Goal: Transaction & Acquisition: Purchase product/service

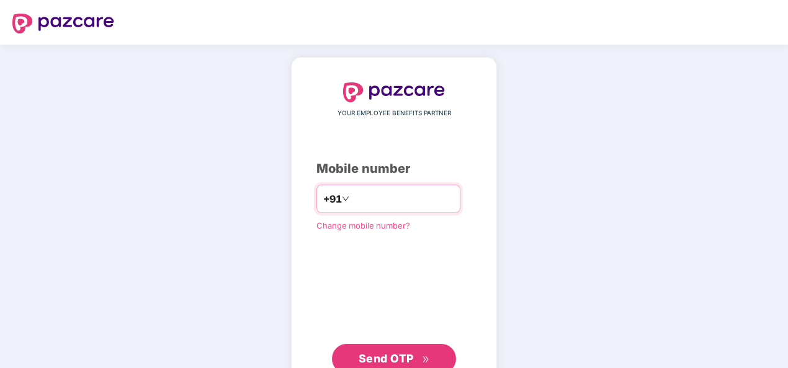
click at [357, 200] on input "number" at bounding box center [403, 199] width 102 height 20
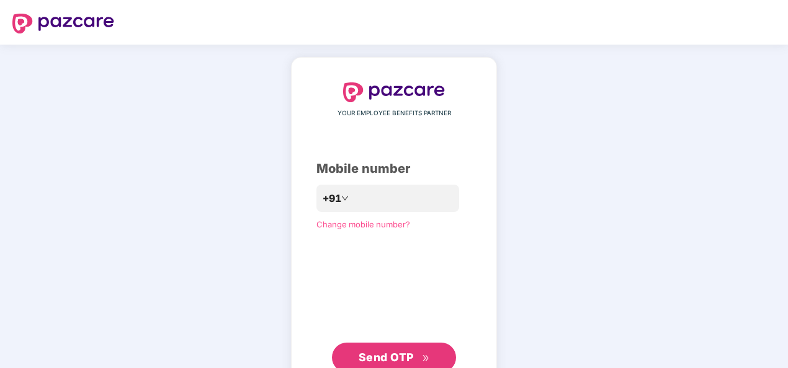
click at [379, 348] on button "Send OTP" at bounding box center [394, 358] width 124 height 30
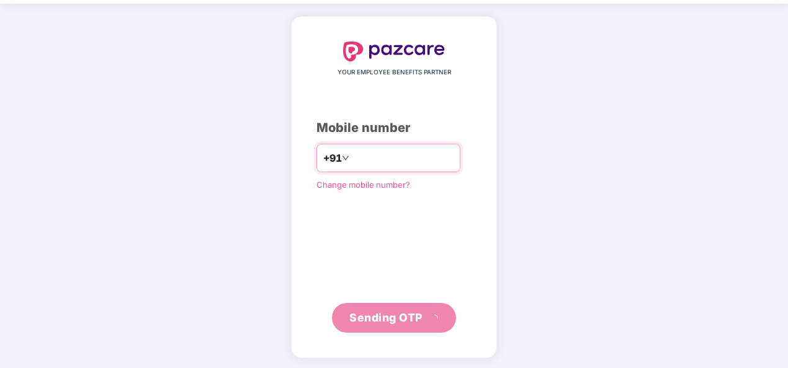
click at [352, 155] on input "**********" at bounding box center [403, 158] width 102 height 20
type input "**********"
click at [370, 155] on input "number" at bounding box center [403, 158] width 102 height 20
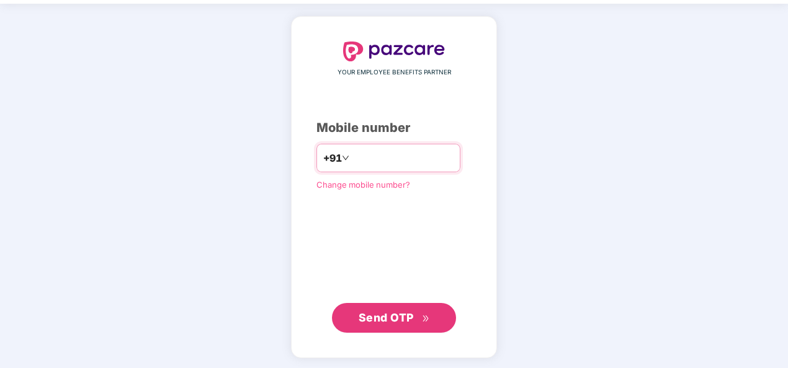
type input "**********"
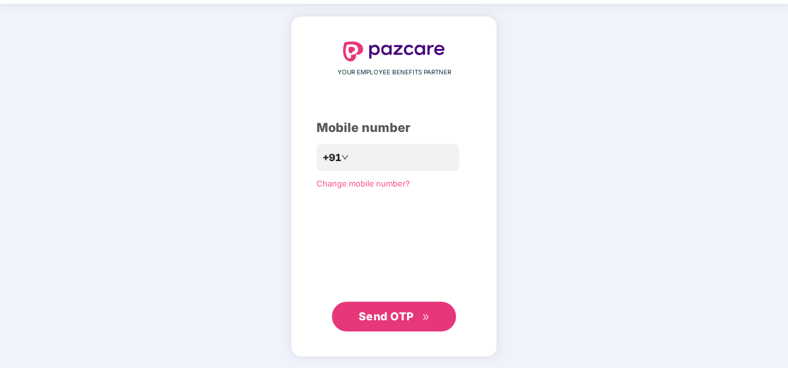
click at [458, 120] on div "Mobile number" at bounding box center [393, 127] width 155 height 19
click at [380, 310] on span "Send OTP" at bounding box center [385, 316] width 55 height 13
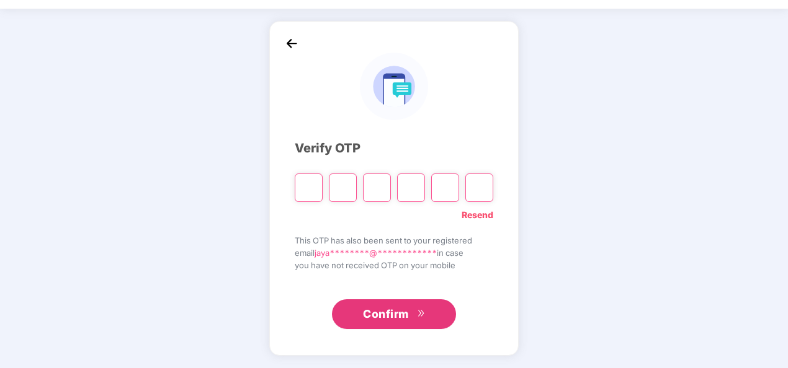
scroll to position [36, 0]
click at [704, 64] on div "**********" at bounding box center [394, 189] width 788 height 360
click at [314, 186] on input "Please enter verification code. Digit 1" at bounding box center [309, 188] width 28 height 29
paste input "*"
type input "*"
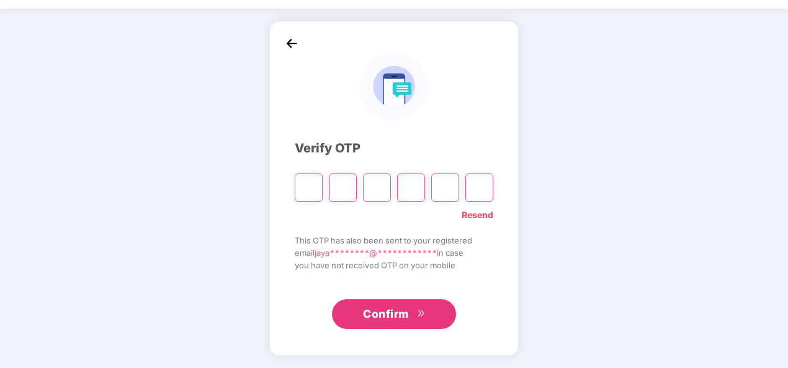
type input "*"
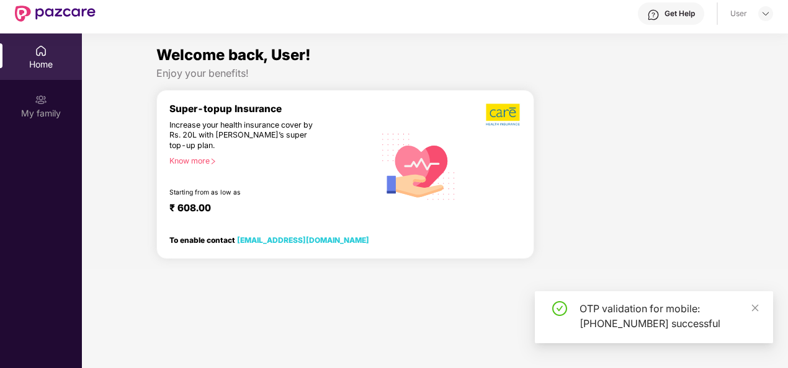
click at [180, 109] on div "Super-topup Insurance" at bounding box center [271, 109] width 205 height 12
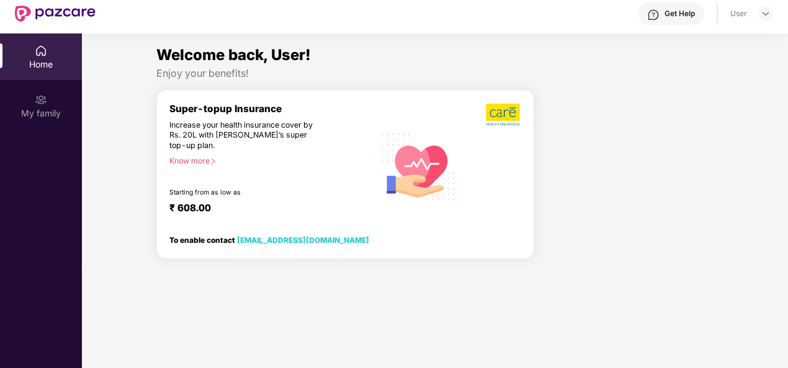
drag, startPoint x: 180, startPoint y: 109, endPoint x: 317, endPoint y: 102, distance: 136.6
click at [317, 102] on div "Super-topup Insurance Increase your health insurance cover by Rs. 20L with [PER…" at bounding box center [345, 175] width 378 height 170
click at [38, 103] on img at bounding box center [41, 100] width 12 height 12
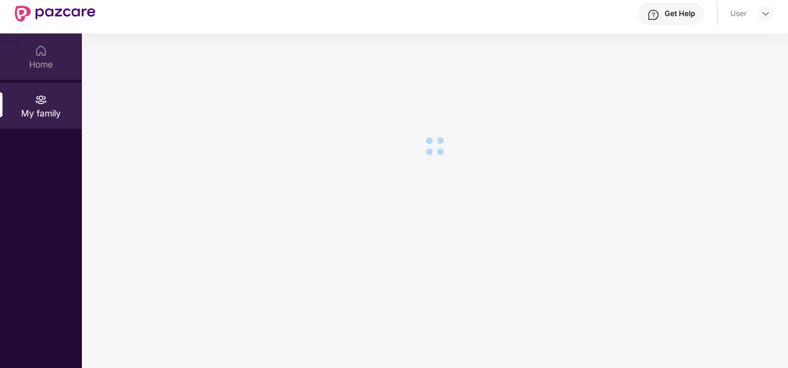
click at [43, 62] on div "Home" at bounding box center [41, 64] width 82 height 12
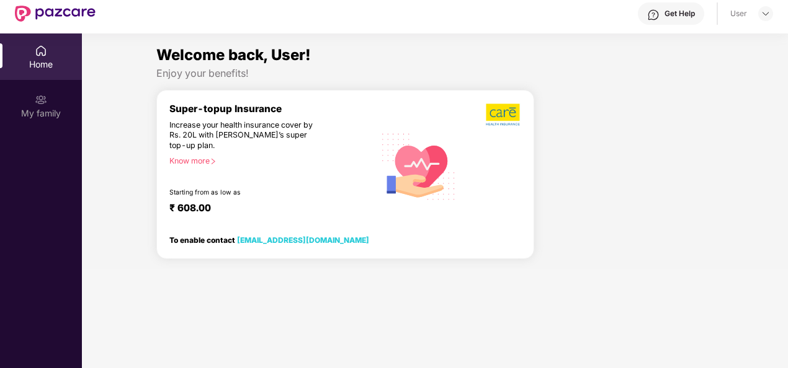
click at [205, 62] on span "Welcome back, User!" at bounding box center [233, 55] width 154 height 18
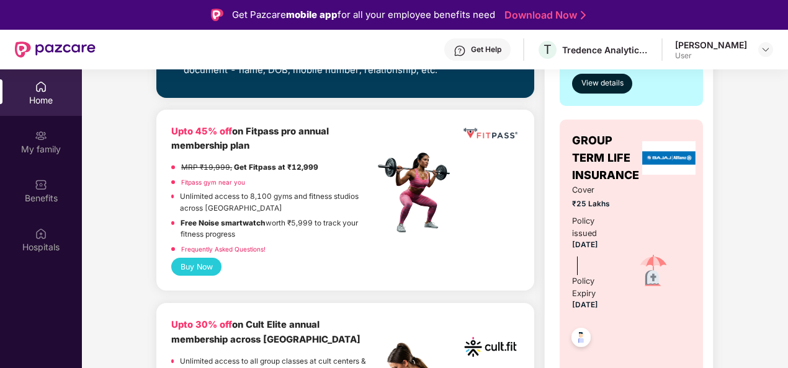
scroll to position [558, 0]
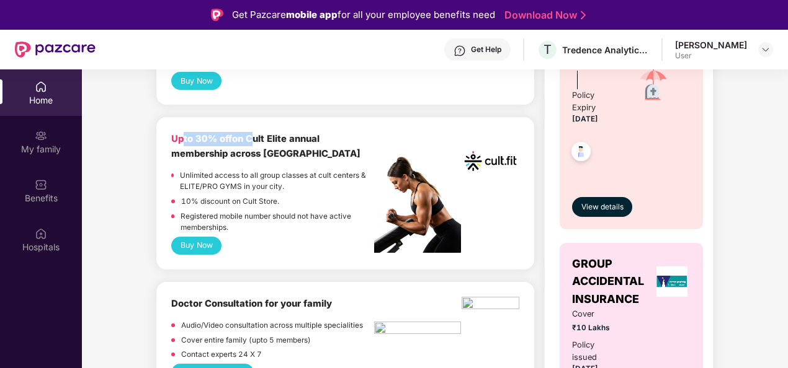
drag, startPoint x: 189, startPoint y: 141, endPoint x: 259, endPoint y: 143, distance: 70.1
click at [259, 143] on b "Upto 30% off on Cult Elite annual membership across [GEOGRAPHIC_DATA]" at bounding box center [265, 145] width 189 height 25
drag, startPoint x: 259, startPoint y: 143, endPoint x: 203, endPoint y: 146, distance: 55.9
click at [203, 146] on div "Upto 30% off on Cult Elite annual membership across [GEOGRAPHIC_DATA]" at bounding box center [272, 146] width 203 height 29
click at [278, 147] on div "Upto 30% off on Cult Elite annual membership across [GEOGRAPHIC_DATA]" at bounding box center [272, 146] width 203 height 29
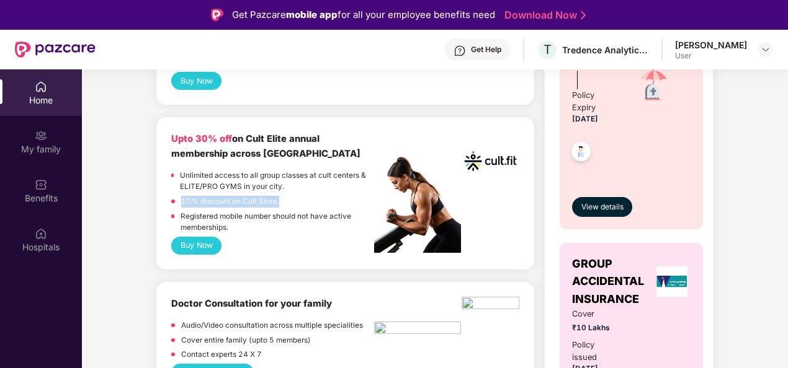
drag, startPoint x: 179, startPoint y: 200, endPoint x: 278, endPoint y: 198, distance: 99.2
click at [278, 198] on div "10% discount on Cult Store." at bounding box center [272, 203] width 203 height 15
drag, startPoint x: 278, startPoint y: 198, endPoint x: 303, endPoint y: 213, distance: 28.4
click at [303, 213] on p "Registered mobile number should not have active memberships." at bounding box center [276, 222] width 193 height 23
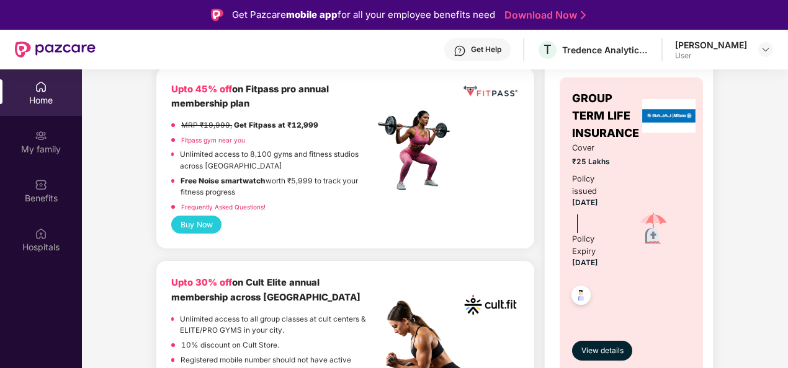
scroll to position [434, 0]
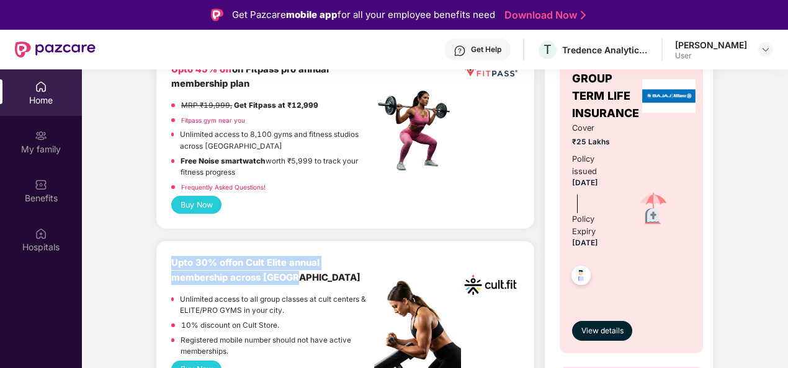
drag, startPoint x: 169, startPoint y: 262, endPoint x: 306, endPoint y: 274, distance: 137.6
click at [306, 274] on div "Upto 30% off on Cult Elite annual membership across India Unlimited access to a…" at bounding box center [345, 317] width 378 height 152
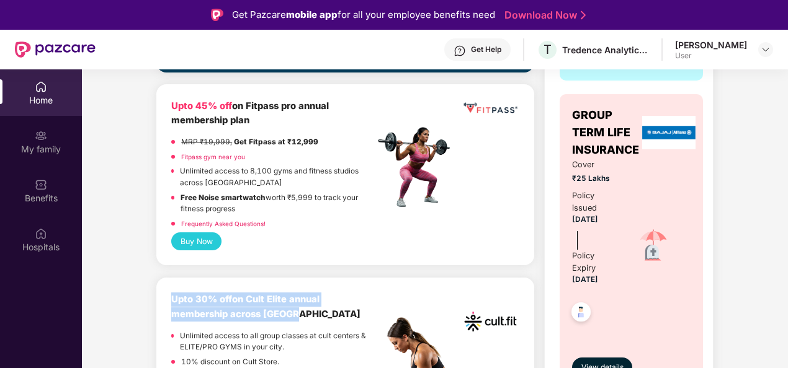
scroll to position [372, 0]
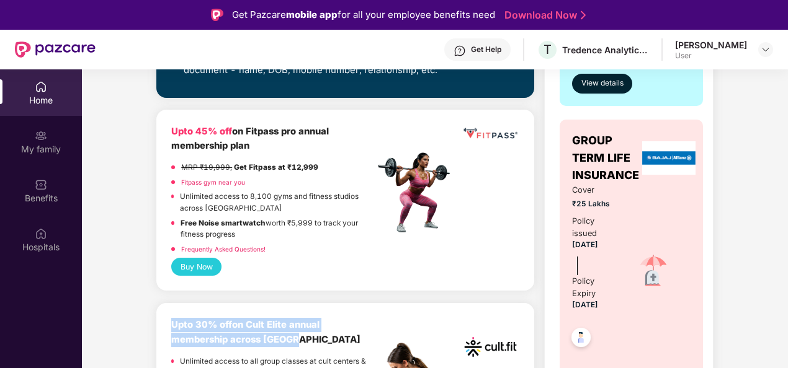
drag, startPoint x: 210, startPoint y: 140, endPoint x: 270, endPoint y: 148, distance: 60.7
click at [270, 148] on div "Upto 45% off on Fitpass pro annual membership plan" at bounding box center [272, 139] width 203 height 29
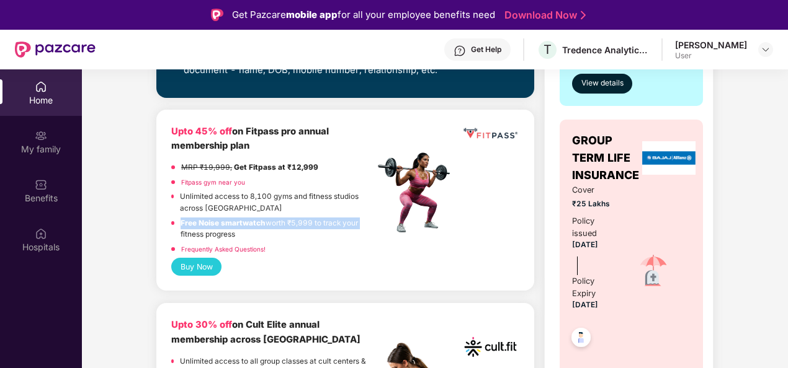
drag, startPoint x: 180, startPoint y: 220, endPoint x: 360, endPoint y: 226, distance: 180.6
click at [360, 226] on div "Free Noise smartwatch worth ₹5,999 to track your fitness progress" at bounding box center [272, 231] width 203 height 26
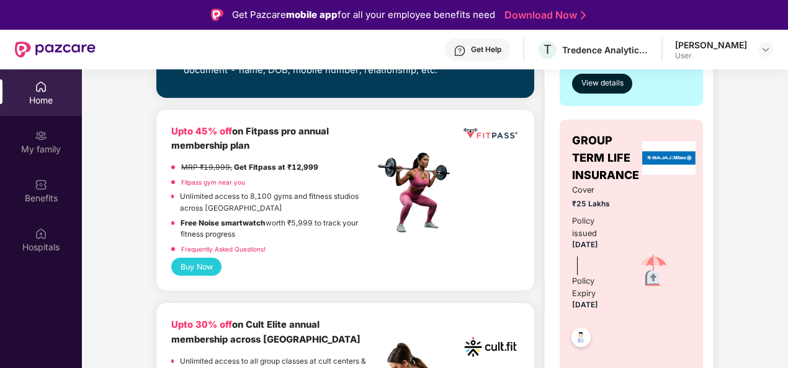
drag, startPoint x: 360, startPoint y: 226, endPoint x: 272, endPoint y: 239, distance: 89.1
click at [272, 239] on p "Free Noise smartwatch worth ₹5,999 to track your fitness progress" at bounding box center [276, 229] width 193 height 23
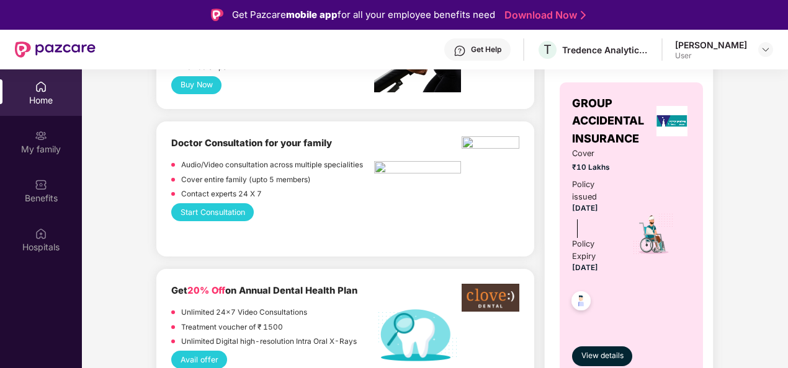
scroll to position [744, 0]
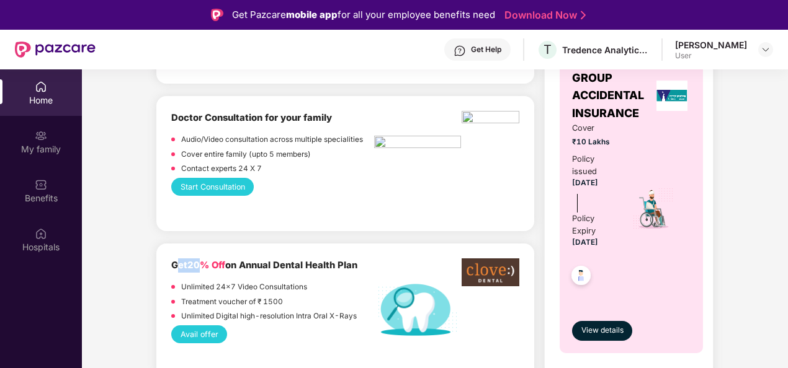
drag, startPoint x: 177, startPoint y: 264, endPoint x: 284, endPoint y: 264, distance: 107.3
click at [277, 264] on b "Get 20% Off on Annual Dental Health Plan" at bounding box center [264, 265] width 186 height 11
drag, startPoint x: 284, startPoint y: 264, endPoint x: 340, endPoint y: 262, distance: 55.8
click at [340, 262] on b "Get 20% Off on Annual Dental Health Plan" at bounding box center [264, 265] width 186 height 11
drag, startPoint x: 189, startPoint y: 305, endPoint x: 291, endPoint y: 300, distance: 101.8
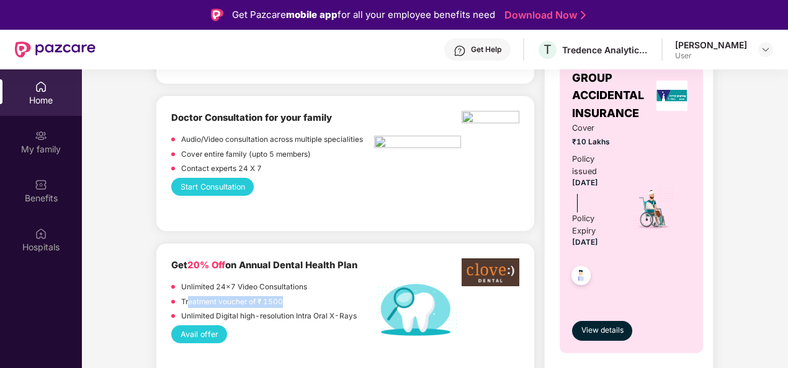
click at [291, 300] on div "Treatment voucher of ₹ 1500" at bounding box center [272, 303] width 203 height 15
drag, startPoint x: 291, startPoint y: 300, endPoint x: 311, endPoint y: 300, distance: 19.8
click at [311, 300] on div "Treatment voucher of ₹ 1500" at bounding box center [272, 303] width 203 height 15
click at [271, 304] on p "Treatment voucher of ₹ 1500" at bounding box center [232, 302] width 102 height 12
drag, startPoint x: 205, startPoint y: 314, endPoint x: 333, endPoint y: 314, distance: 128.4
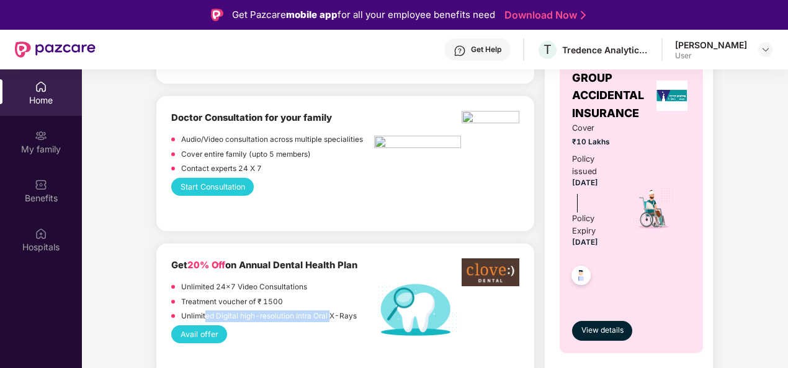
click at [333, 314] on p "Unlimited Digital high-resolution Intra Oral X-Rays" at bounding box center [268, 317] width 175 height 12
drag, startPoint x: 333, startPoint y: 314, endPoint x: 349, endPoint y: 313, distance: 16.2
click at [349, 313] on p "Unlimited Digital high-resolution Intra Oral X-Rays" at bounding box center [268, 317] width 175 height 12
drag, startPoint x: 349, startPoint y: 313, endPoint x: 355, endPoint y: 314, distance: 6.3
click at [355, 314] on div "Unlimited Digital high-resolution Intra Oral X-Rays" at bounding box center [272, 318] width 203 height 15
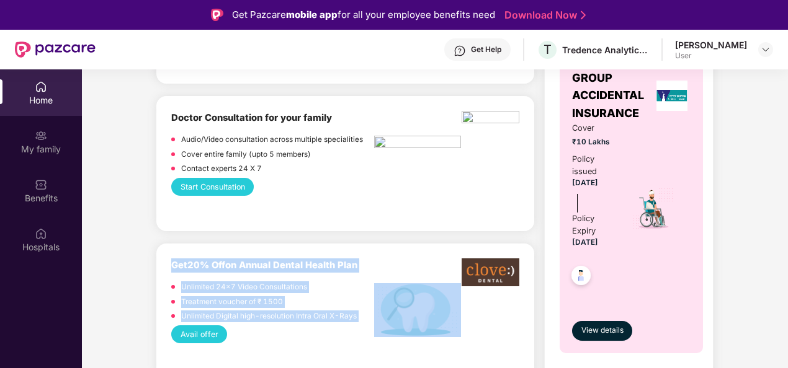
drag, startPoint x: 301, startPoint y: 309, endPoint x: 166, endPoint y: 269, distance: 140.9
click at [166, 269] on div "Get 20% Off on Annual Dental Health Plan Unlimited 24x7 Video Consultations Tre…" at bounding box center [345, 311] width 378 height 135
drag, startPoint x: 166, startPoint y: 269, endPoint x: 345, endPoint y: 285, distance: 179.3
click at [345, 285] on div "Unlimited 24x7 Video Consultations" at bounding box center [272, 289] width 203 height 15
click at [307, 284] on div "Unlimited 24x7 Video Consultations" at bounding box center [272, 289] width 203 height 15
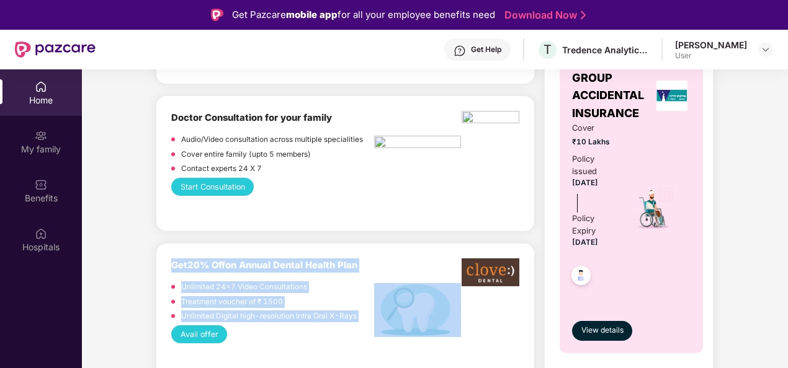
click at [265, 286] on p "Unlimited 24x7 Video Consultations" at bounding box center [244, 288] width 126 height 12
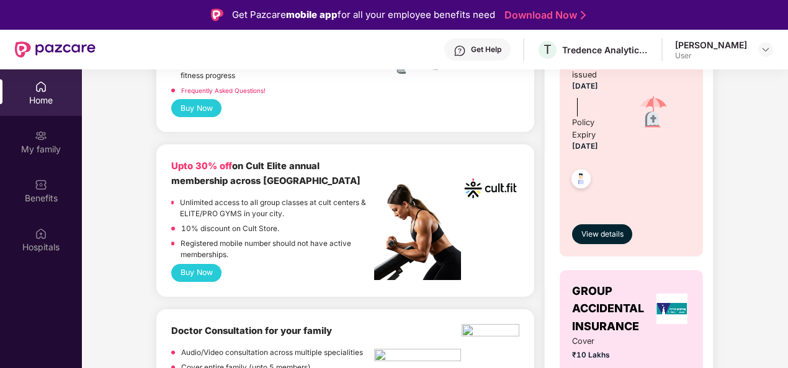
scroll to position [496, 0]
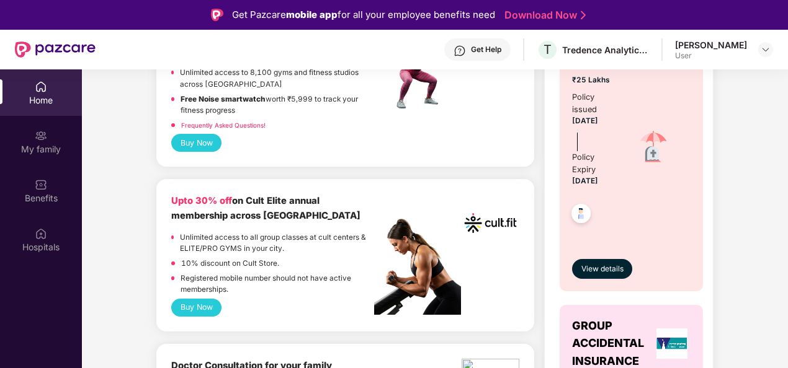
click at [206, 305] on button "Buy Now" at bounding box center [196, 308] width 50 height 18
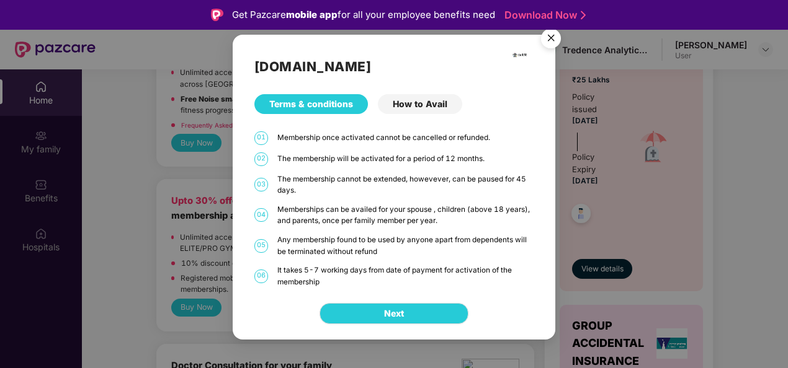
click at [419, 104] on div "How to Avail" at bounding box center [420, 104] width 84 height 20
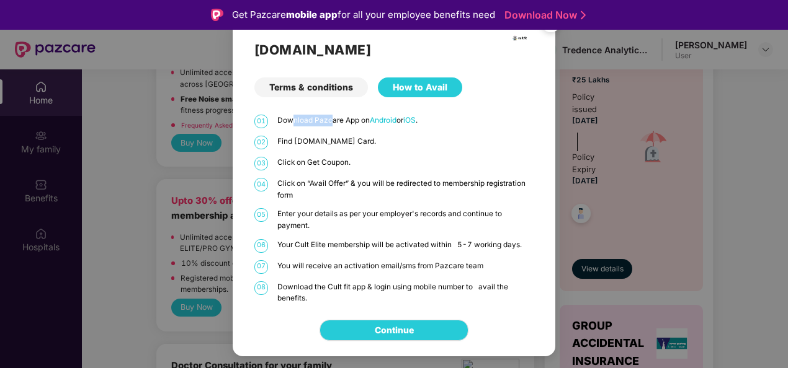
drag, startPoint x: 293, startPoint y: 124, endPoint x: 335, endPoint y: 120, distance: 41.7
click at [334, 121] on p "Download Pazcare App on Android or iOS ." at bounding box center [405, 121] width 256 height 12
drag, startPoint x: 335, startPoint y: 120, endPoint x: 313, endPoint y: 140, distance: 29.0
click at [313, 140] on p "Find [DOMAIN_NAME] Card." at bounding box center [405, 142] width 256 height 12
drag, startPoint x: 313, startPoint y: 140, endPoint x: 347, endPoint y: 151, distance: 35.9
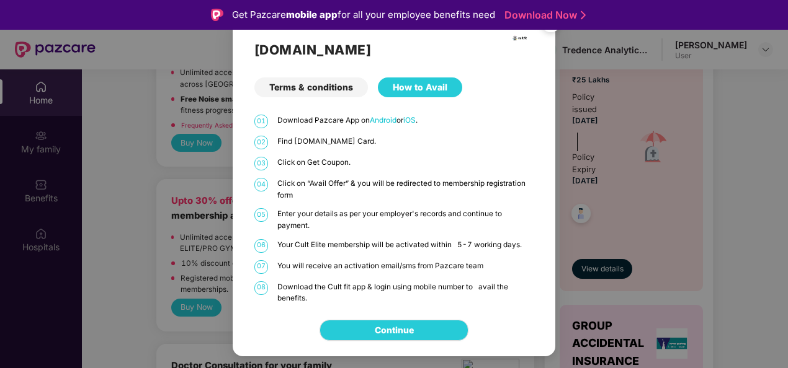
click at [347, 151] on div "01 Download Pazcare App on Android or iOS . 02 Find [DOMAIN_NAME] Card. 03 Clic…" at bounding box center [393, 209] width 279 height 189
drag, startPoint x: 283, startPoint y: 164, endPoint x: 357, endPoint y: 164, distance: 73.2
click at [357, 164] on p "Click on Get Coupon." at bounding box center [405, 163] width 256 height 12
drag, startPoint x: 357, startPoint y: 164, endPoint x: 434, endPoint y: 167, distance: 77.6
click at [442, 165] on p "Click on Get Coupon." at bounding box center [405, 163] width 256 height 12
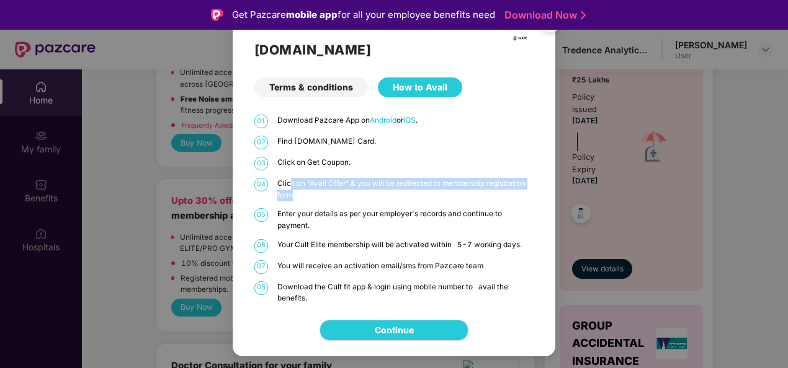
drag, startPoint x: 291, startPoint y: 181, endPoint x: 405, endPoint y: 192, distance: 114.0
click at [405, 192] on p "Click on “Avail Offer” & you will be redirected to membership registration form" at bounding box center [405, 189] width 256 height 23
drag, startPoint x: 405, startPoint y: 192, endPoint x: 456, endPoint y: 192, distance: 51.5
click at [456, 192] on p "Click on “Avail Offer” & you will be redirected to membership registration form" at bounding box center [405, 189] width 256 height 23
click at [508, 190] on p "Click on “Avail Offer” & you will be redirected to membership registration form" at bounding box center [405, 189] width 256 height 23
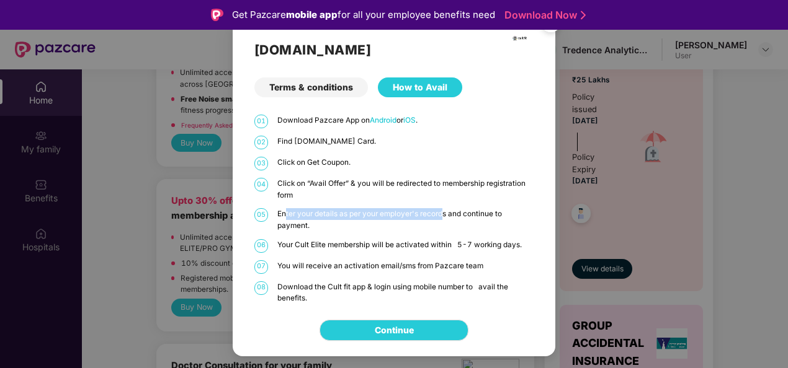
drag, startPoint x: 284, startPoint y: 213, endPoint x: 447, endPoint y: 213, distance: 163.1
click at [445, 213] on p "Enter your details as per your employer's records and continue to payment." at bounding box center [405, 219] width 256 height 23
drag, startPoint x: 447, startPoint y: 213, endPoint x: 489, endPoint y: 213, distance: 41.5
click at [489, 213] on p "Enter your details as per your employer's records and continue to payment." at bounding box center [405, 219] width 256 height 23
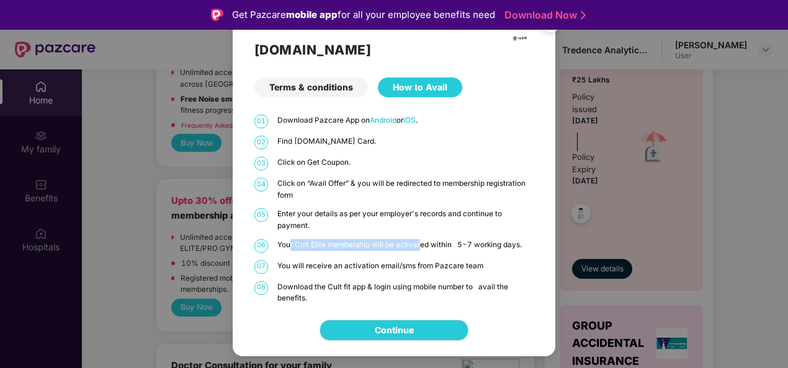
drag, startPoint x: 289, startPoint y: 243, endPoint x: 422, endPoint y: 242, distance: 133.3
click at [421, 242] on p "Your Cult Elite membership will be activated within 5-7 working days." at bounding box center [405, 245] width 256 height 12
drag, startPoint x: 422, startPoint y: 242, endPoint x: 467, endPoint y: 242, distance: 44.7
click at [467, 242] on p "Your Cult Elite membership will be activated within 5-7 working days." at bounding box center [405, 245] width 256 height 12
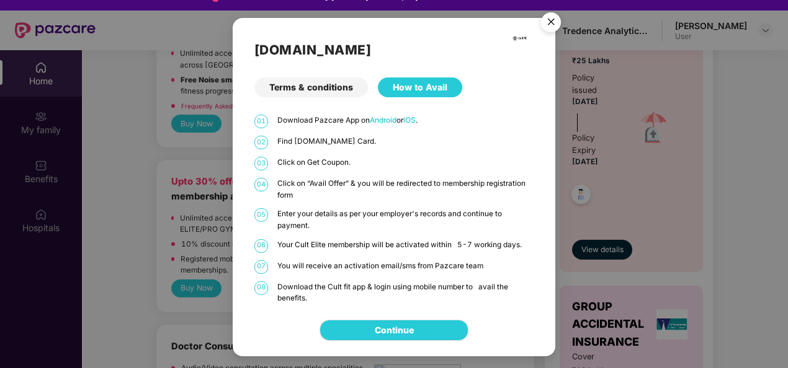
scroll to position [0, 0]
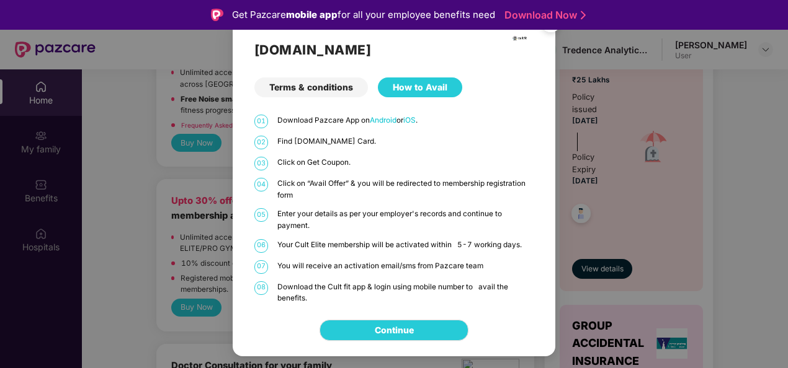
click at [315, 89] on div "Terms & conditions" at bounding box center [310, 88] width 113 height 20
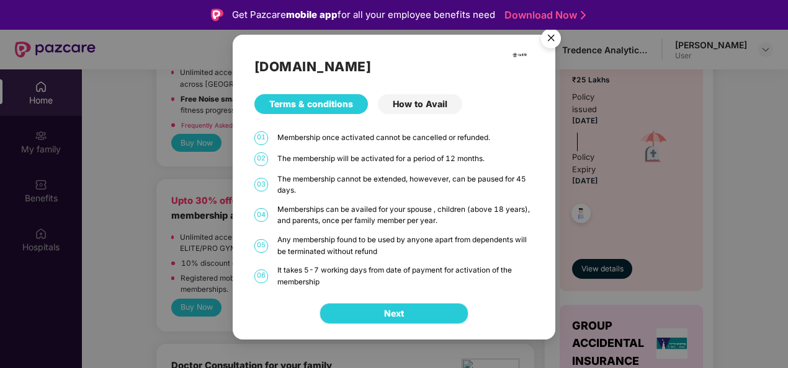
click at [407, 314] on button "Next" at bounding box center [393, 313] width 149 height 21
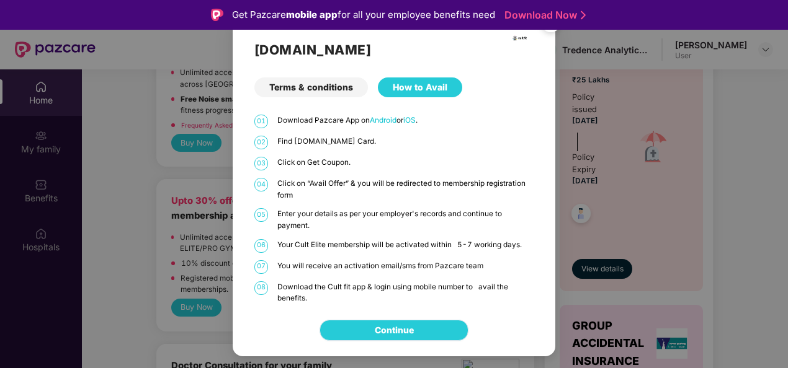
click at [397, 329] on link "Continue" at bounding box center [394, 331] width 39 height 14
click at [622, 115] on div "[DOMAIN_NAME] Terms & conditions How to Avail 01 Download Pazcare App on Androi…" at bounding box center [394, 184] width 788 height 368
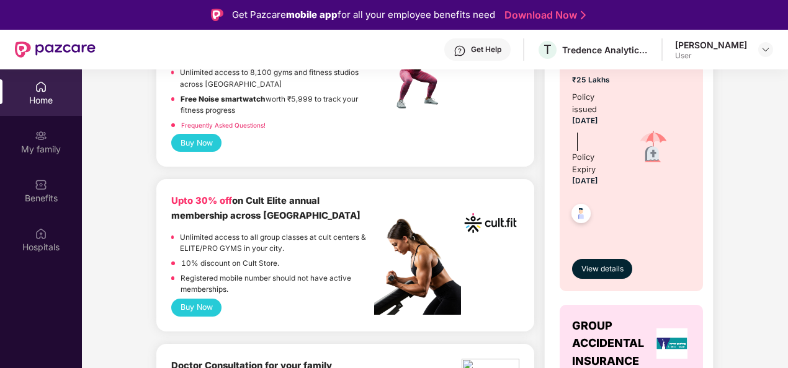
scroll to position [682, 0]
